Goal: Task Accomplishment & Management: Manage account settings

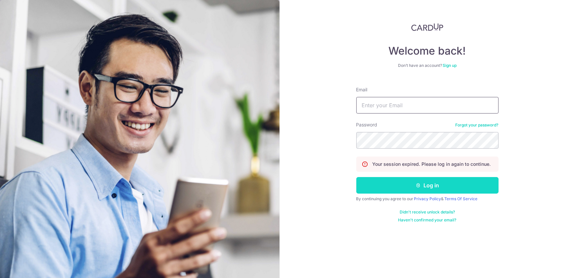
type input "[EMAIL_ADDRESS][DOMAIN_NAME]"
click at [432, 190] on button "Log in" at bounding box center [428, 185] width 142 height 17
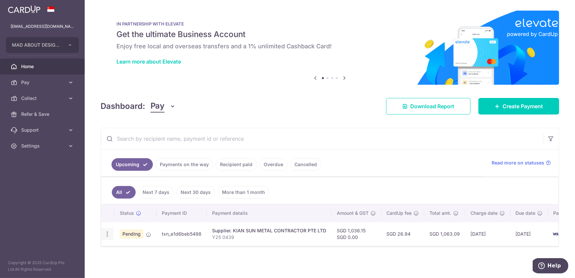
click at [110, 232] on icon "button" at bounding box center [107, 234] width 7 height 7
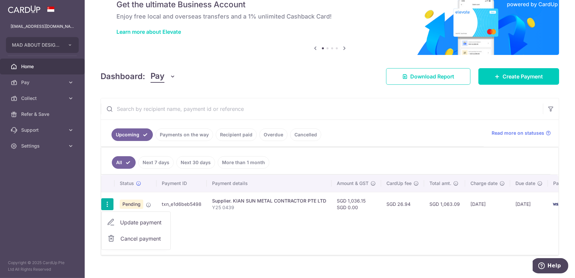
click at [283, 217] on div "Status Payment ID Payment details Amount & GST CardUp fee Total amt. Charge dat…" at bounding box center [330, 215] width 458 height 80
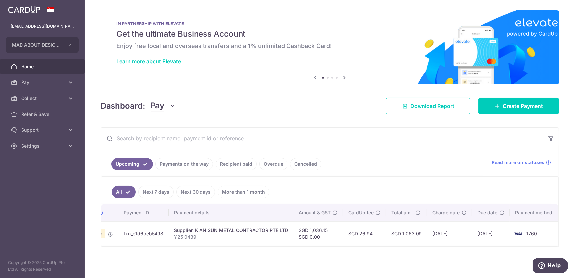
scroll to position [0, 0]
